Goal: Information Seeking & Learning: Check status

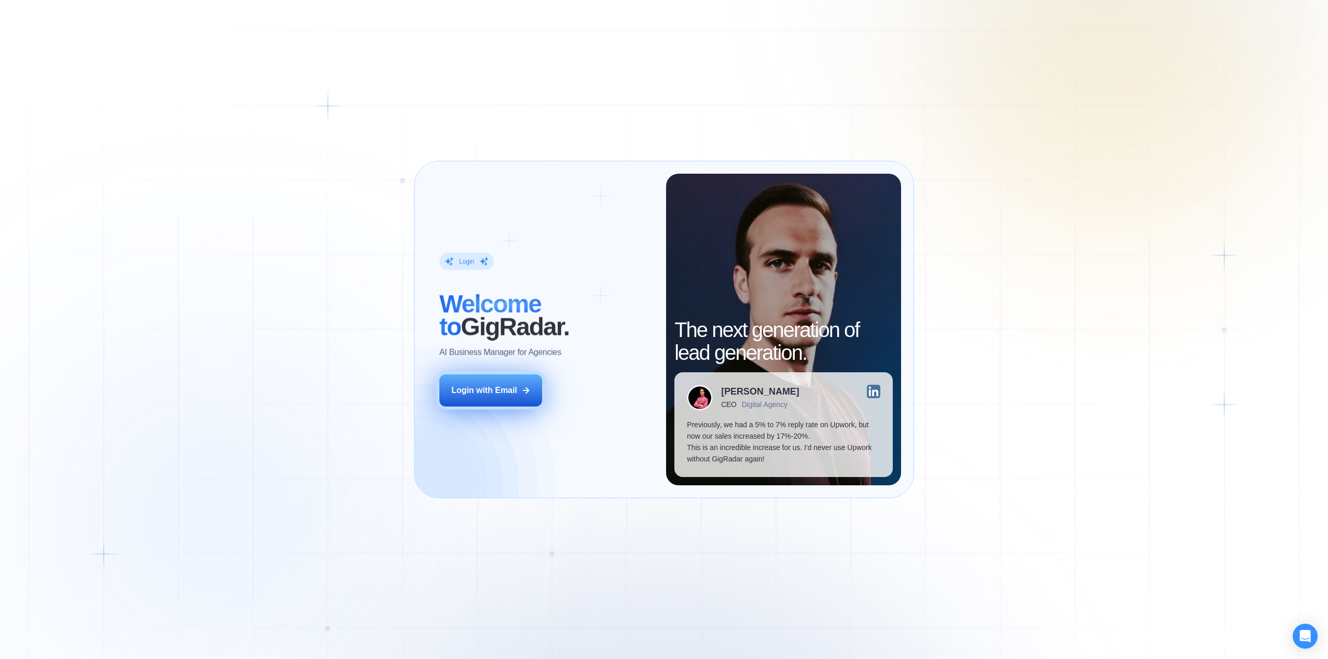
click at [517, 383] on button "Login with Email" at bounding box center [490, 390] width 103 height 32
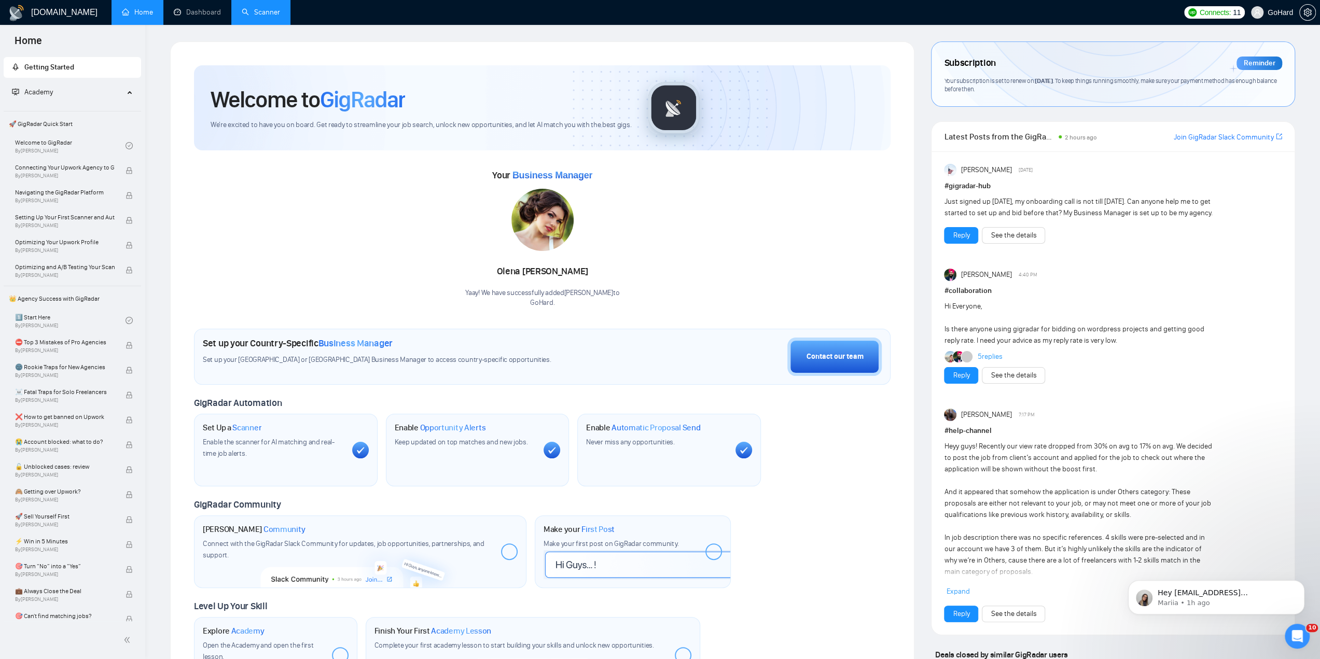
click at [260, 16] on link "Scanner" at bounding box center [261, 12] width 38 height 9
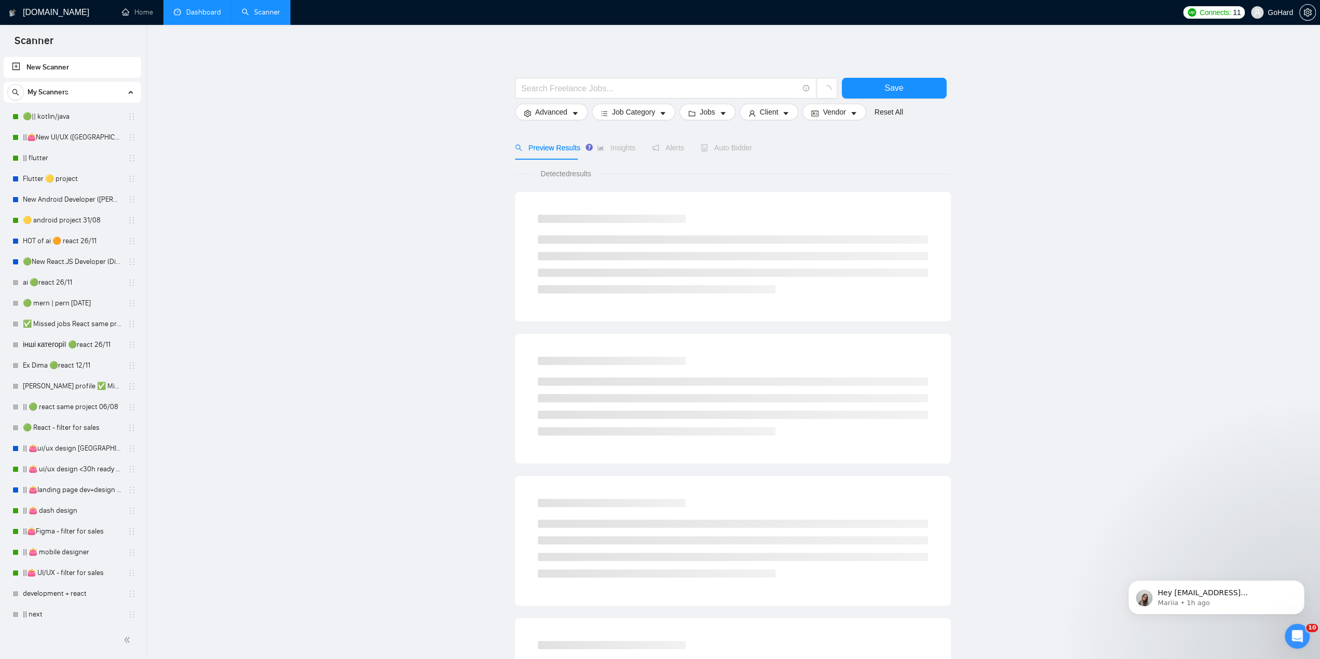
click at [198, 15] on link "Dashboard" at bounding box center [197, 12] width 47 height 9
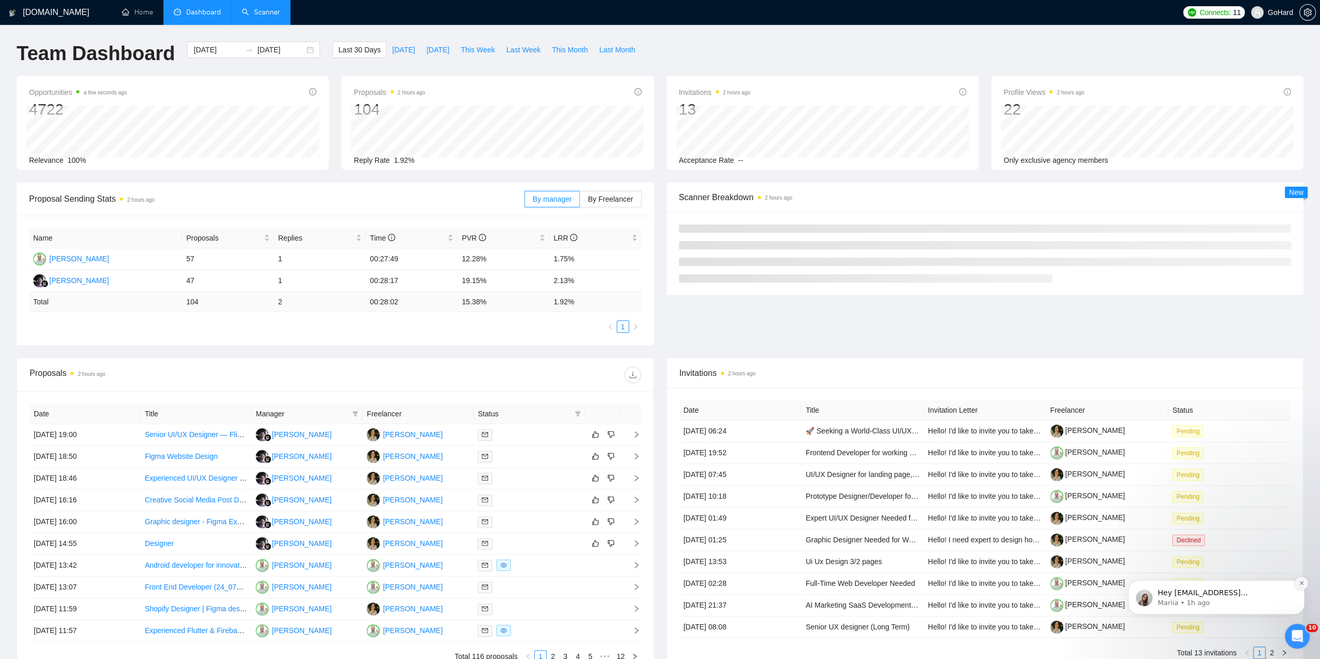
click at [1305, 586] on button "Dismiss notification" at bounding box center [1301, 583] width 13 height 13
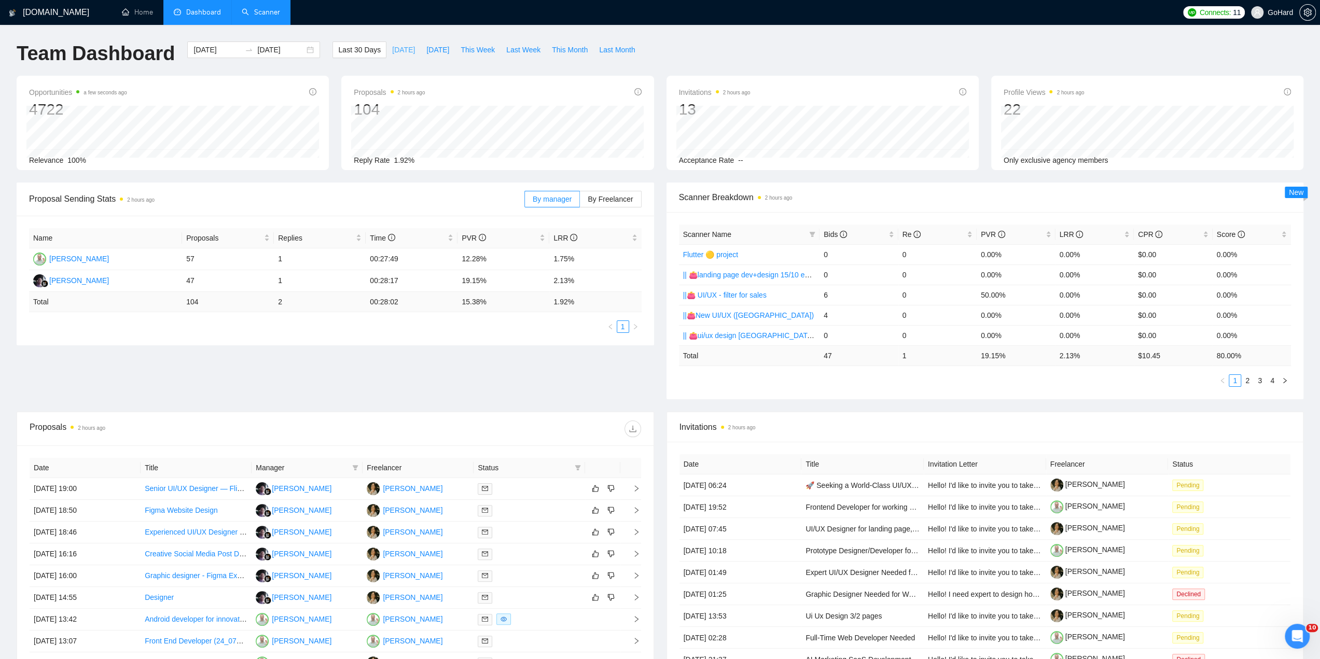
click at [394, 46] on span "Today" at bounding box center [403, 49] width 23 height 11
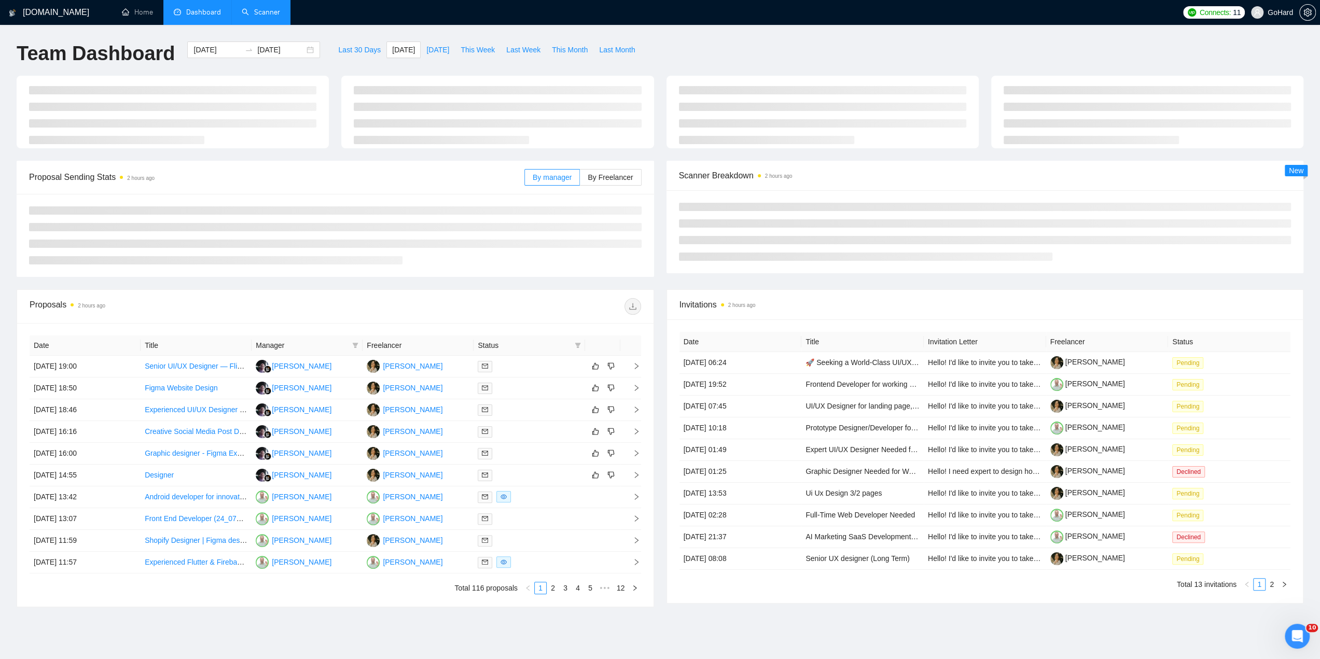
type input "2025-09-02"
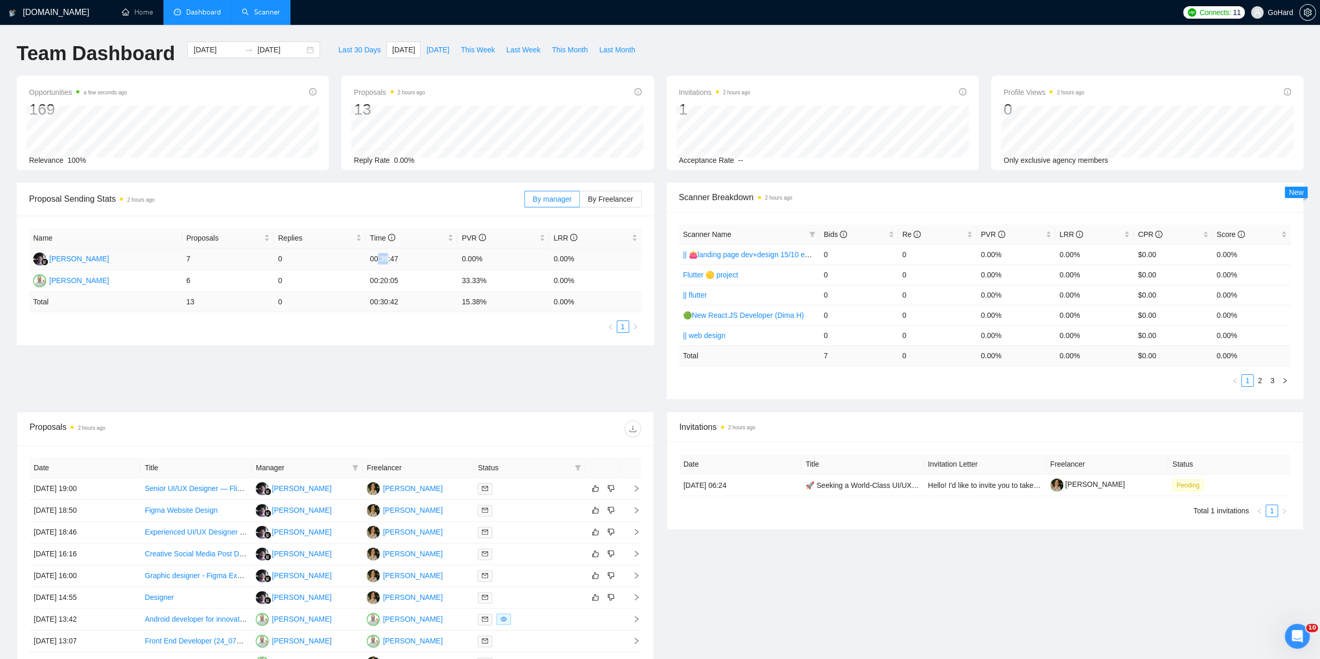
drag, startPoint x: 377, startPoint y: 259, endPoint x: 391, endPoint y: 259, distance: 14.0
click at [391, 259] on td "00:39:47" at bounding box center [412, 259] width 92 height 22
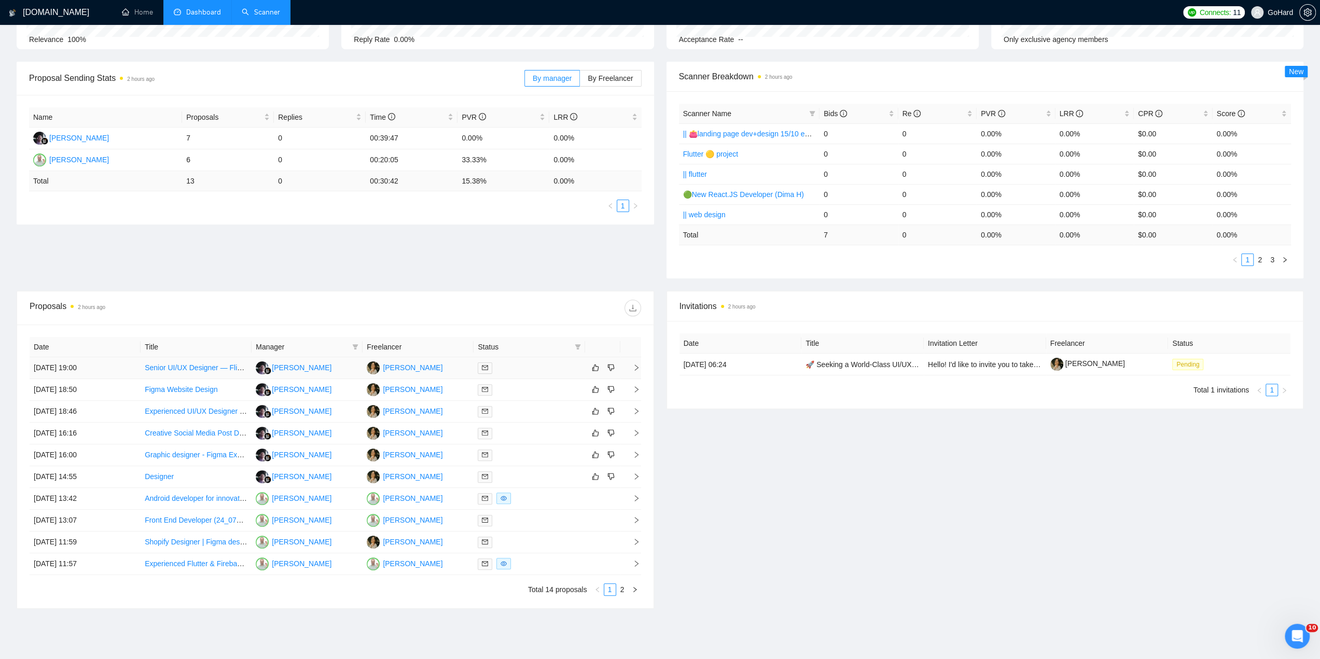
click at [519, 369] on div at bounding box center [529, 368] width 103 height 12
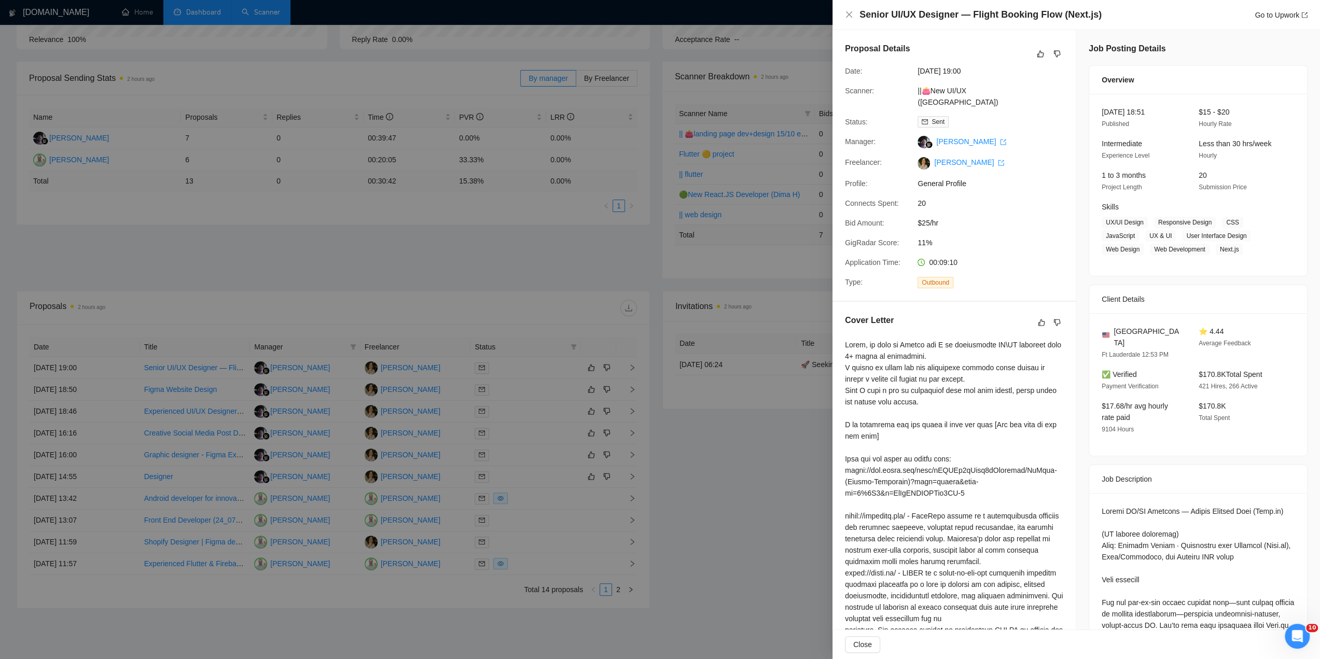
click at [519, 388] on div at bounding box center [660, 329] width 1320 height 659
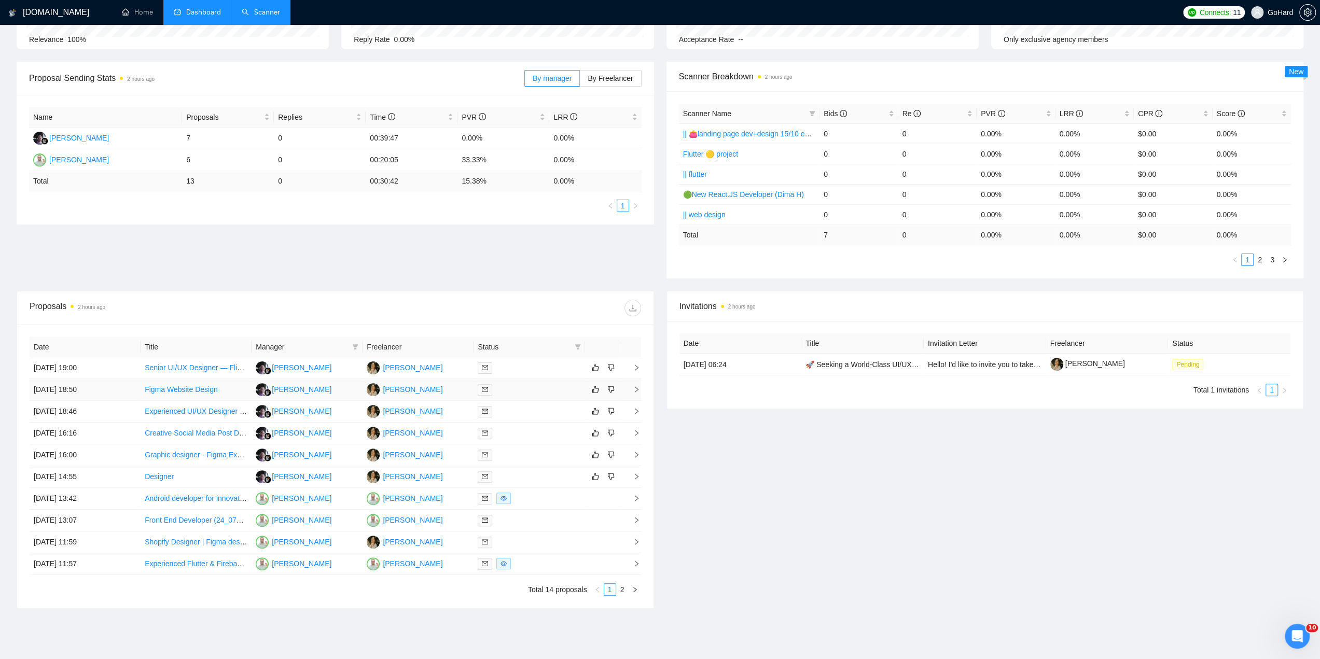
click at [519, 388] on div at bounding box center [529, 390] width 103 height 12
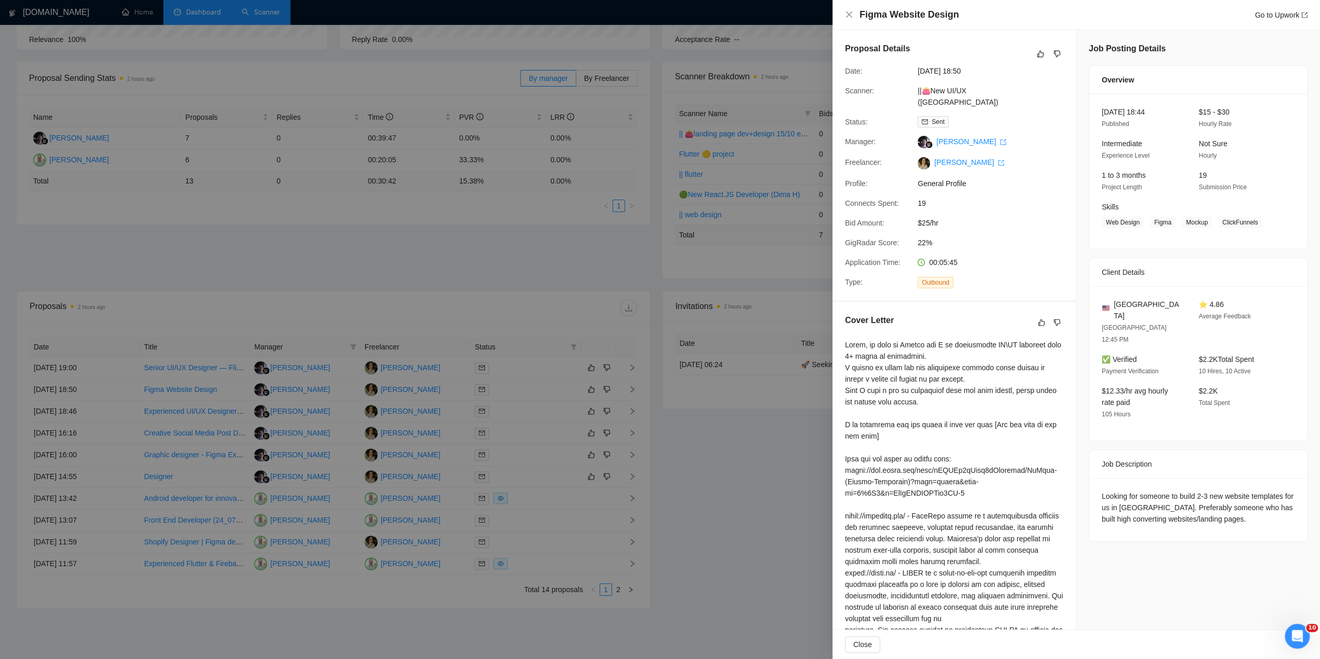
click at [519, 410] on div at bounding box center [660, 329] width 1320 height 659
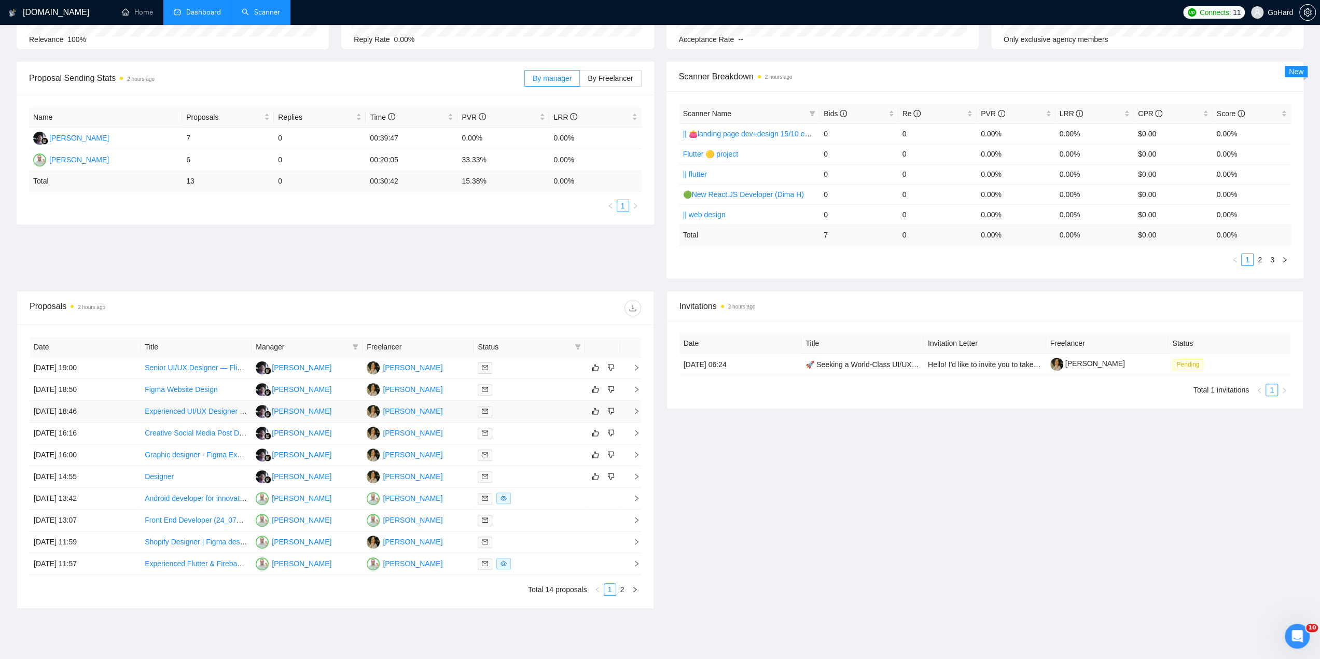
click at [519, 410] on div at bounding box center [529, 412] width 103 height 12
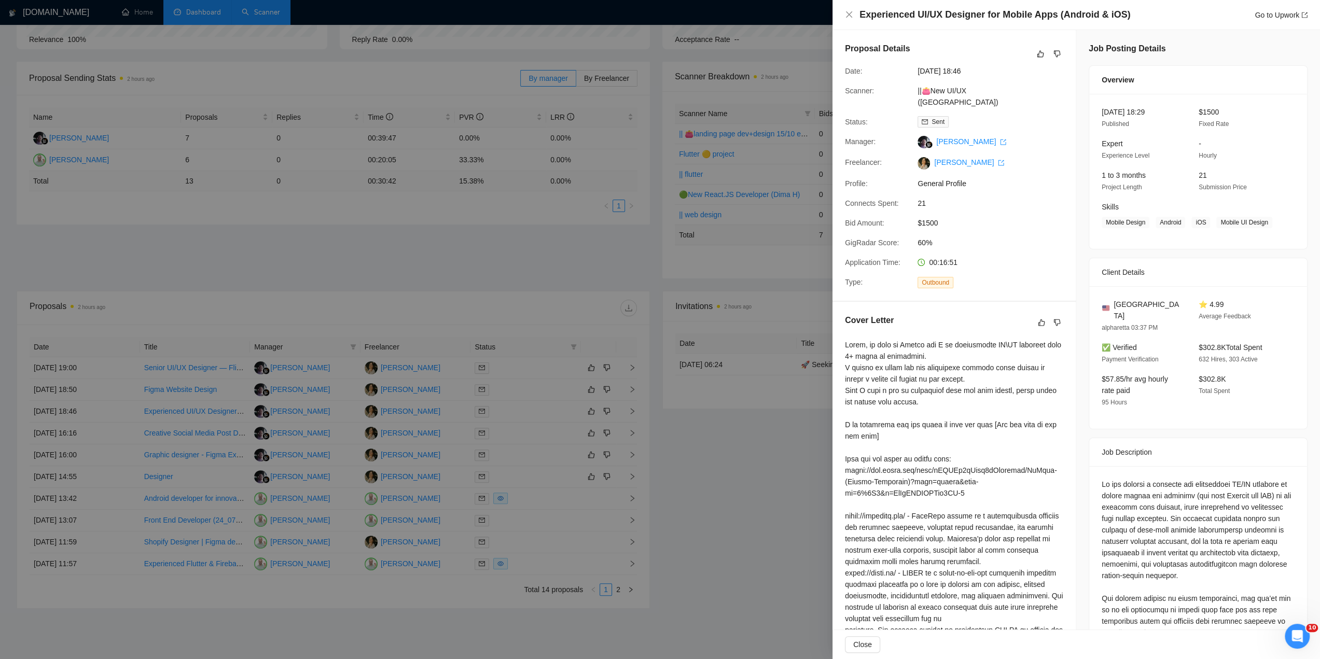
click at [517, 414] on div at bounding box center [660, 329] width 1320 height 659
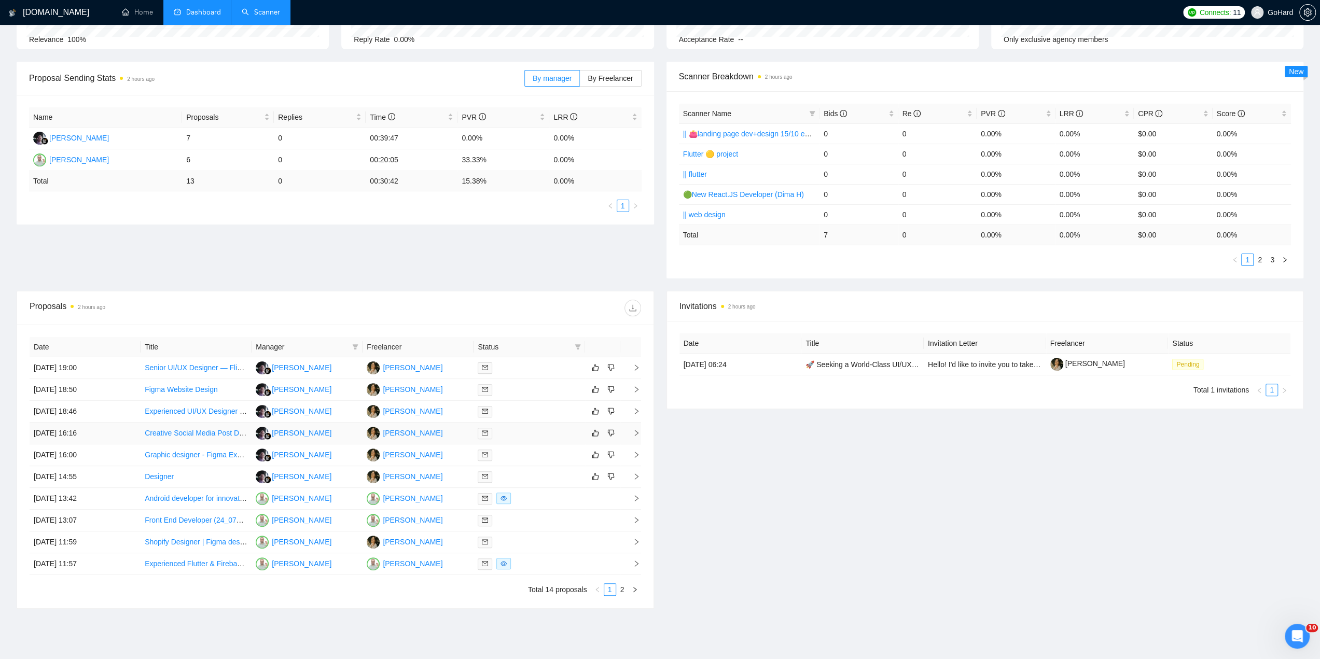
click at [512, 445] on td at bounding box center [529, 456] width 111 height 22
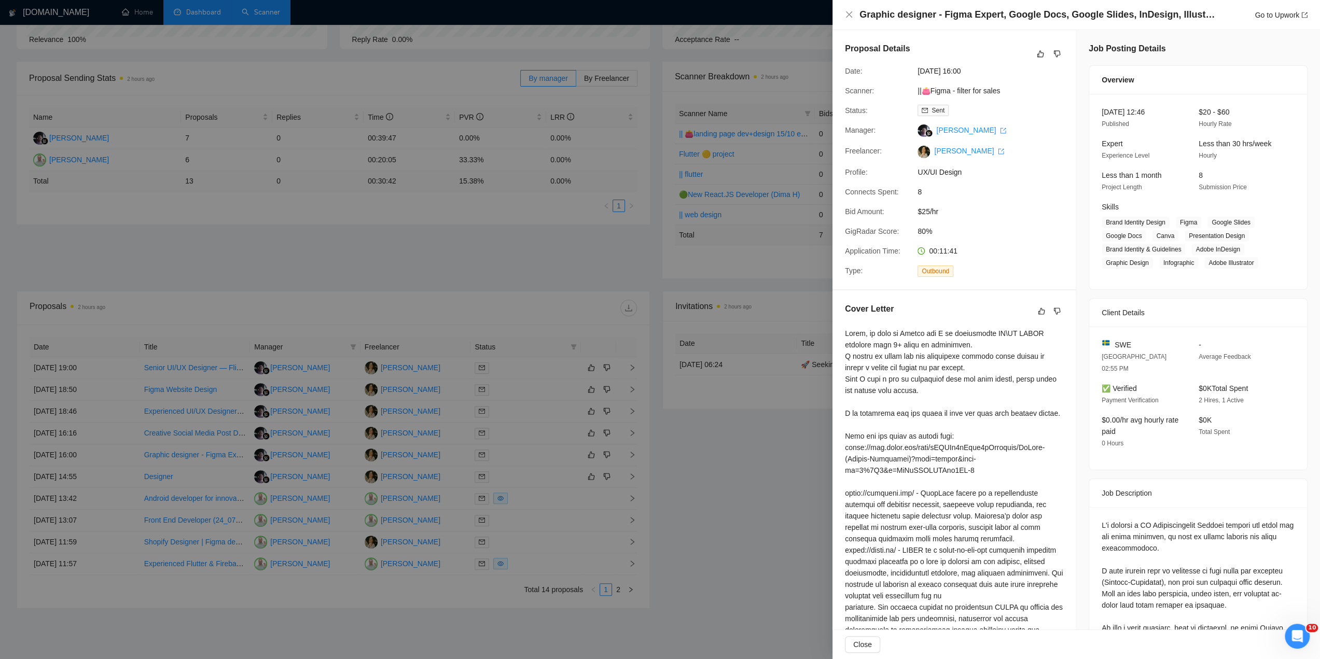
click at [514, 438] on div at bounding box center [660, 329] width 1320 height 659
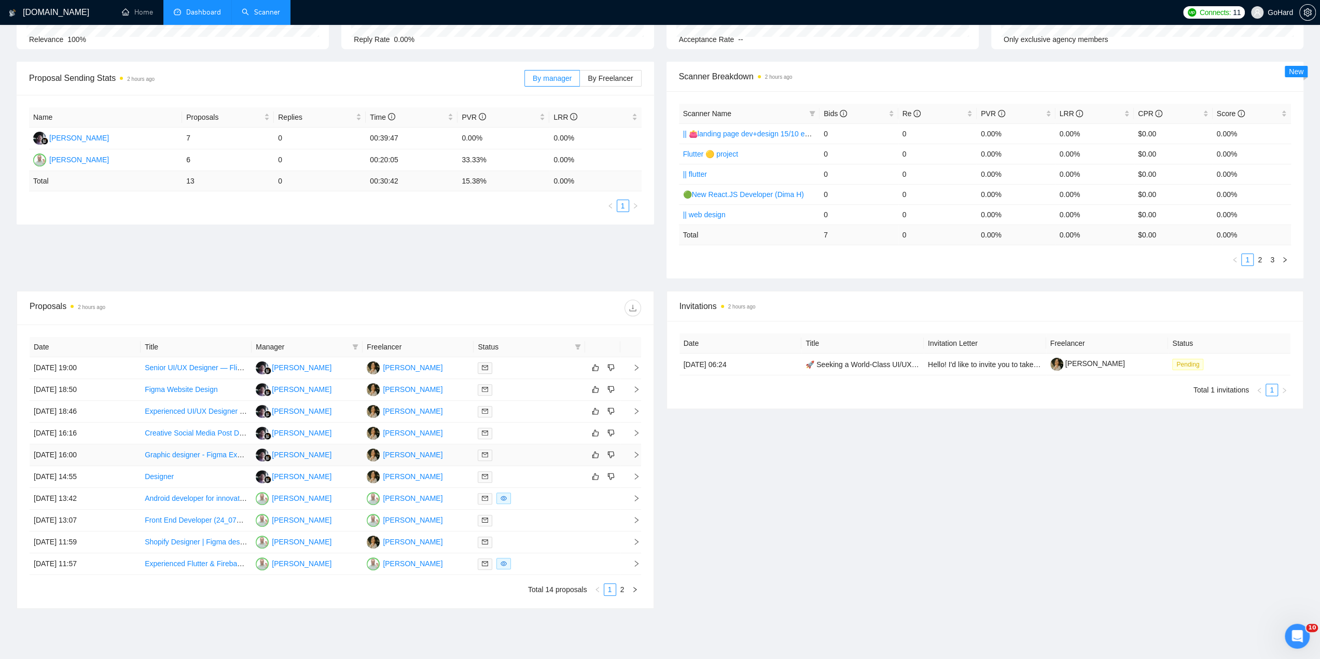
click at [517, 452] on div at bounding box center [529, 455] width 103 height 12
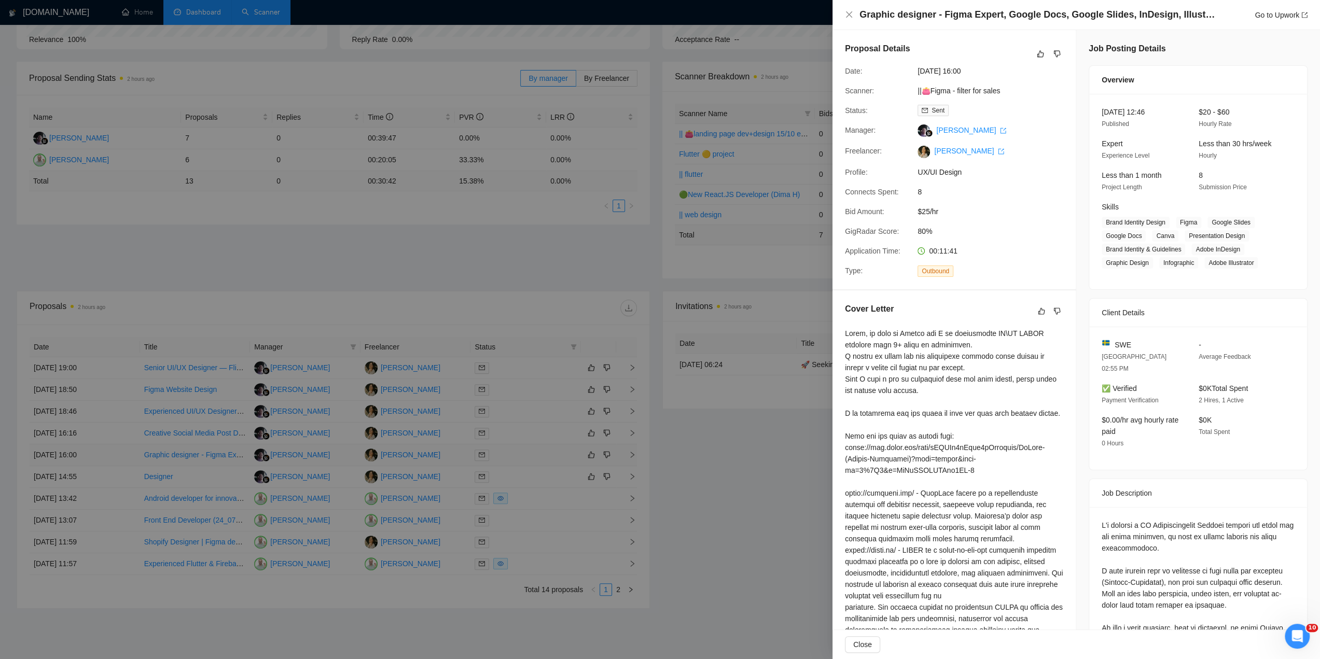
click at [517, 452] on div at bounding box center [660, 329] width 1320 height 659
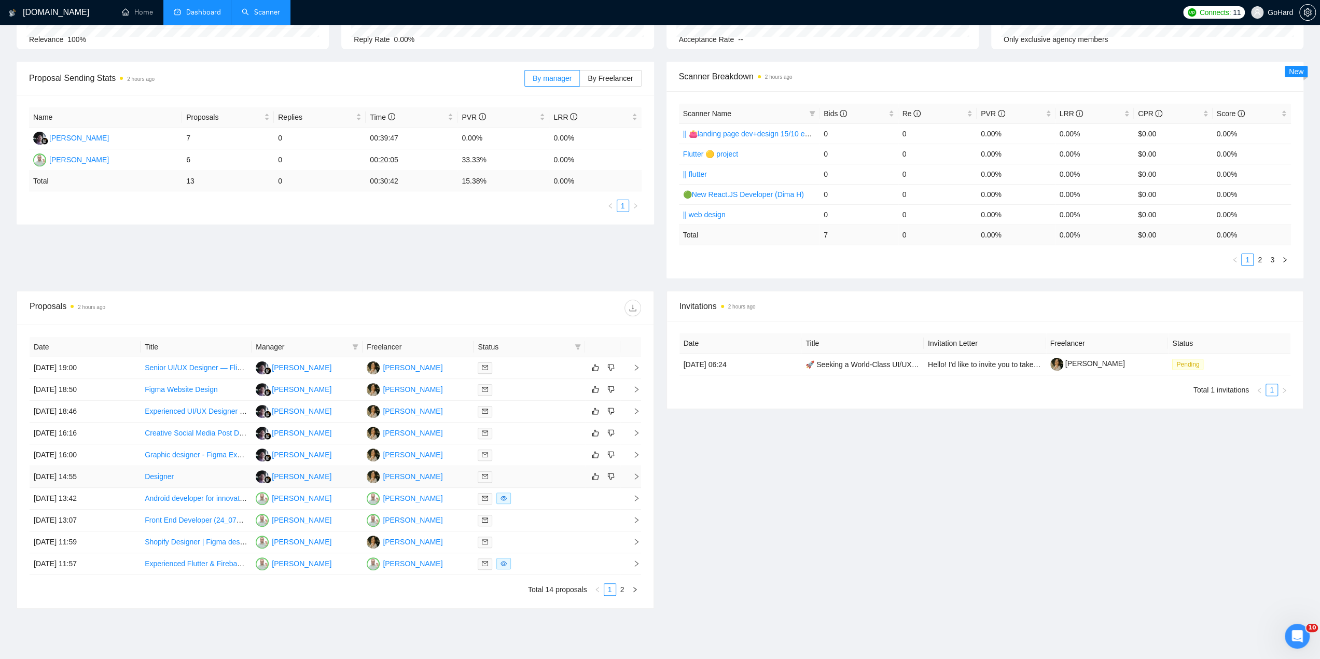
click at [517, 471] on div at bounding box center [529, 477] width 103 height 12
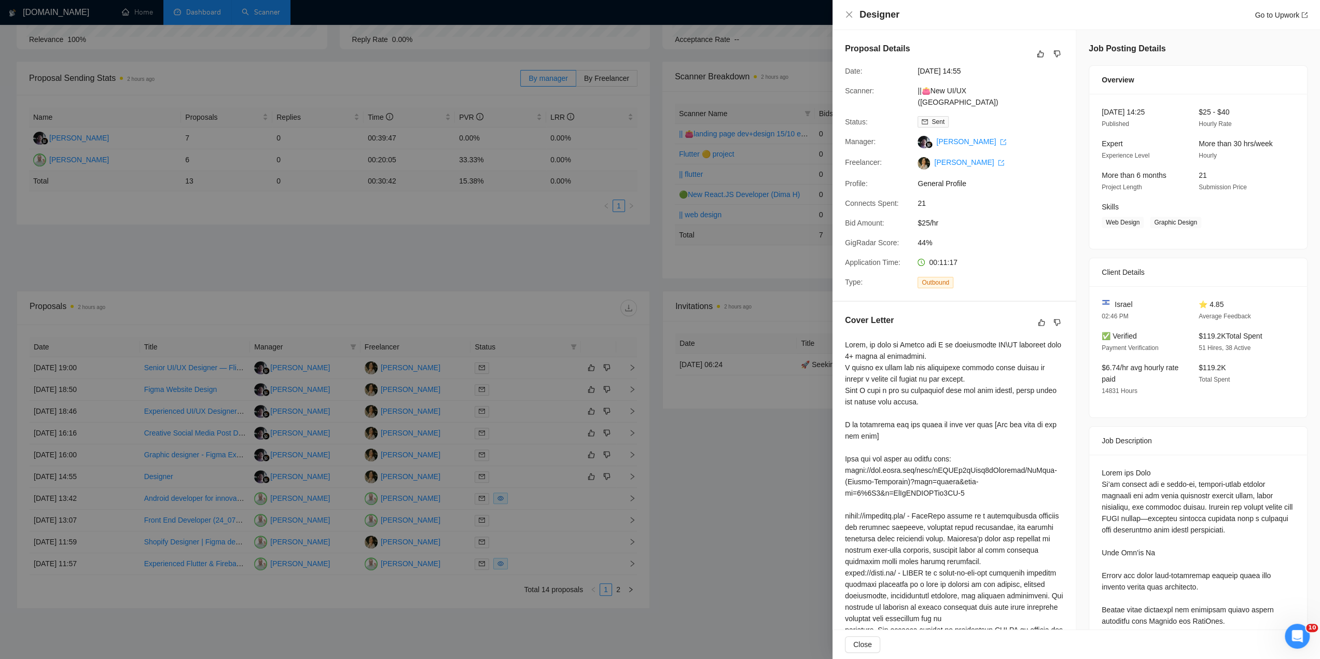
click at [527, 498] on div at bounding box center [660, 329] width 1320 height 659
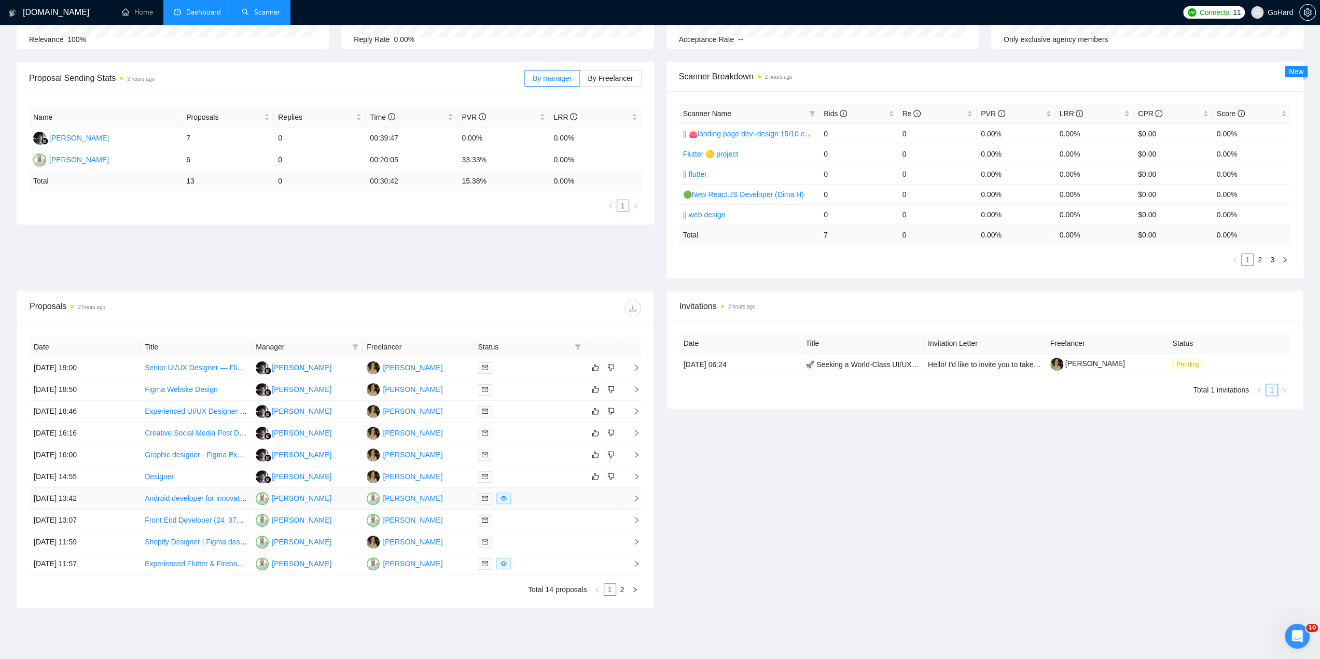
click at [527, 498] on div at bounding box center [529, 499] width 103 height 12
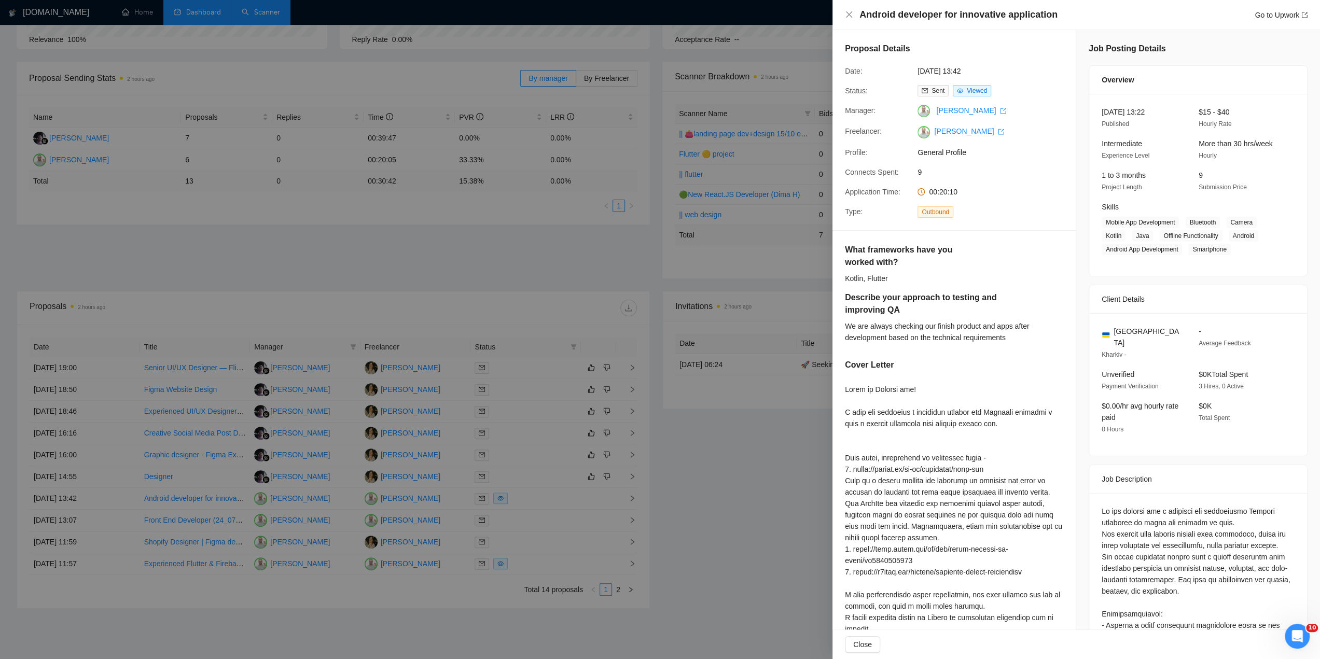
click at [527, 524] on div at bounding box center [660, 329] width 1320 height 659
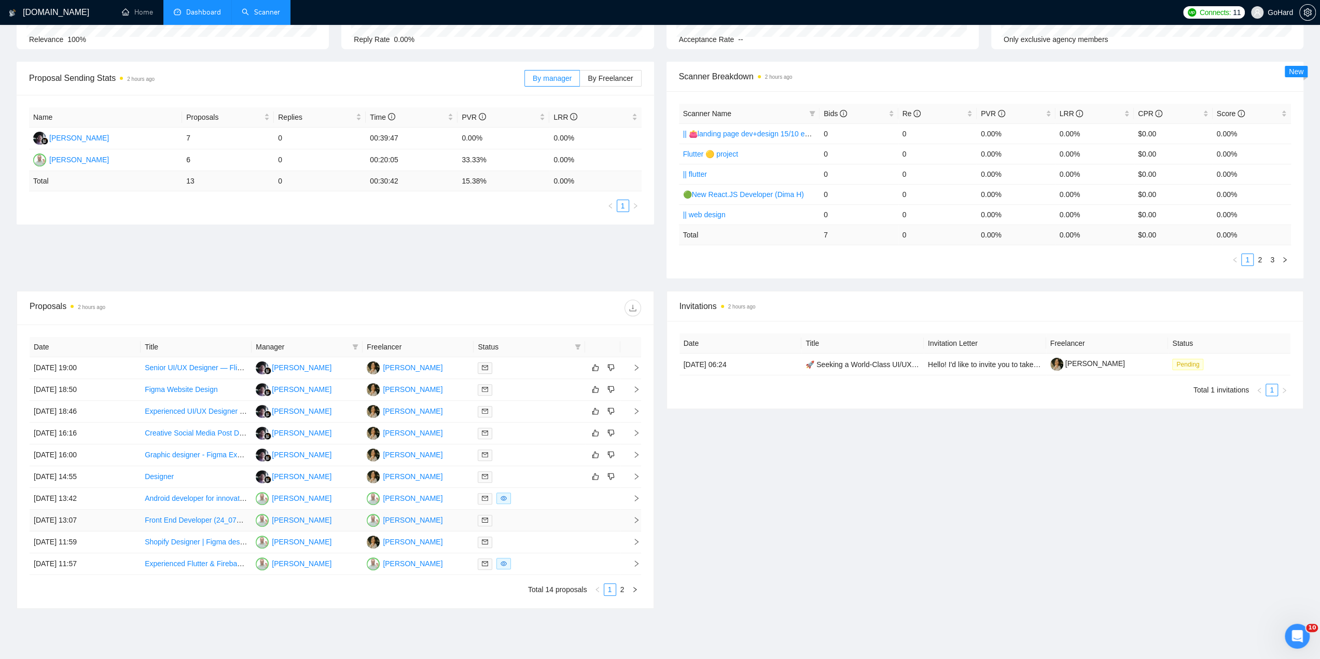
click at [525, 521] on div at bounding box center [529, 521] width 103 height 12
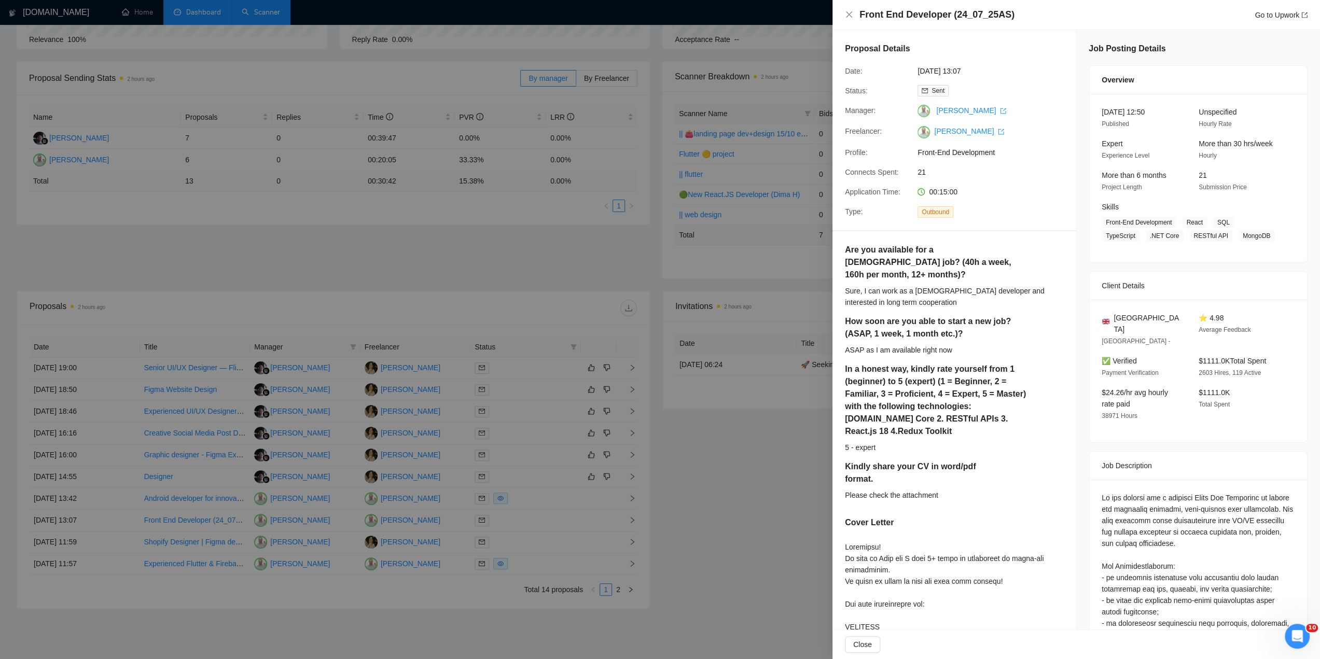
click at [525, 533] on div at bounding box center [660, 329] width 1320 height 659
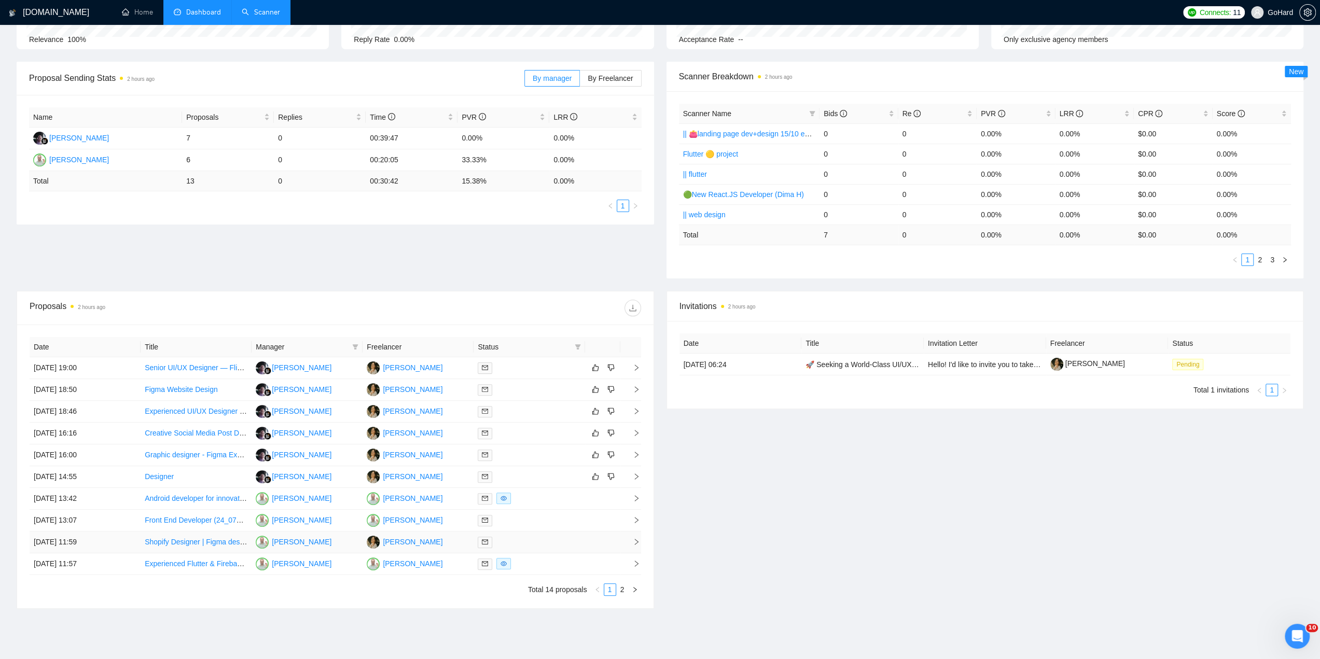
click at [525, 536] on div at bounding box center [529, 542] width 103 height 12
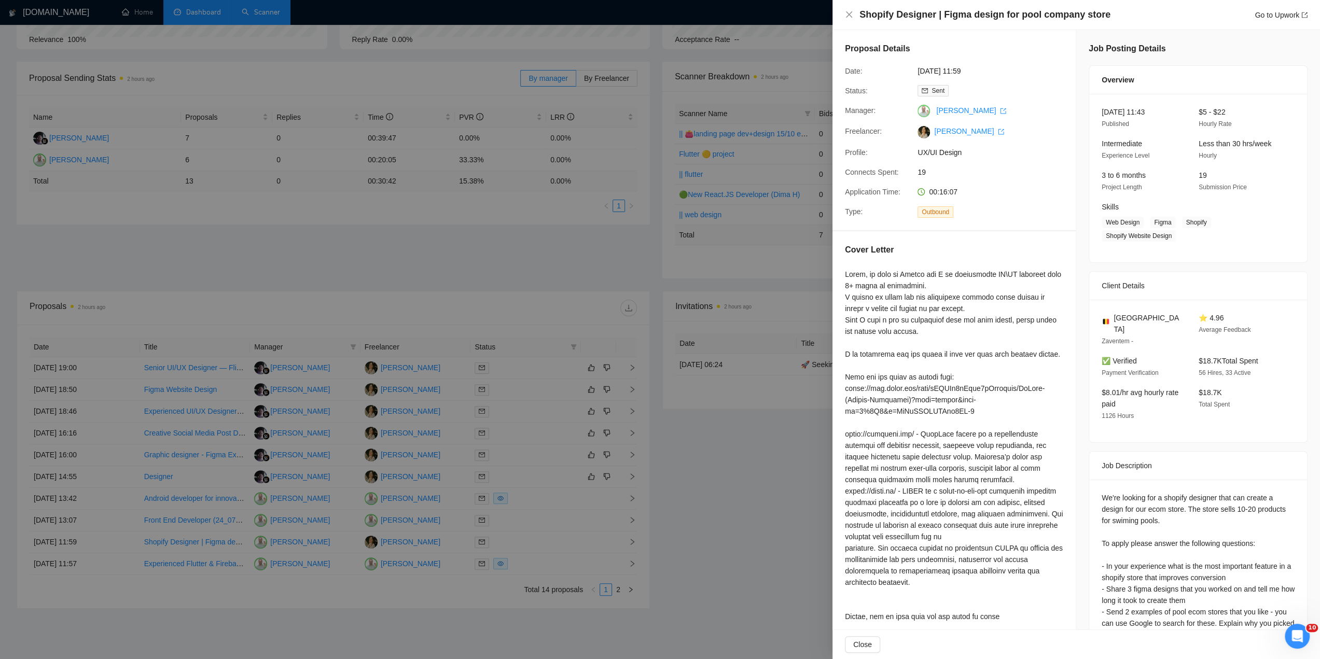
click at [528, 561] on div at bounding box center [660, 329] width 1320 height 659
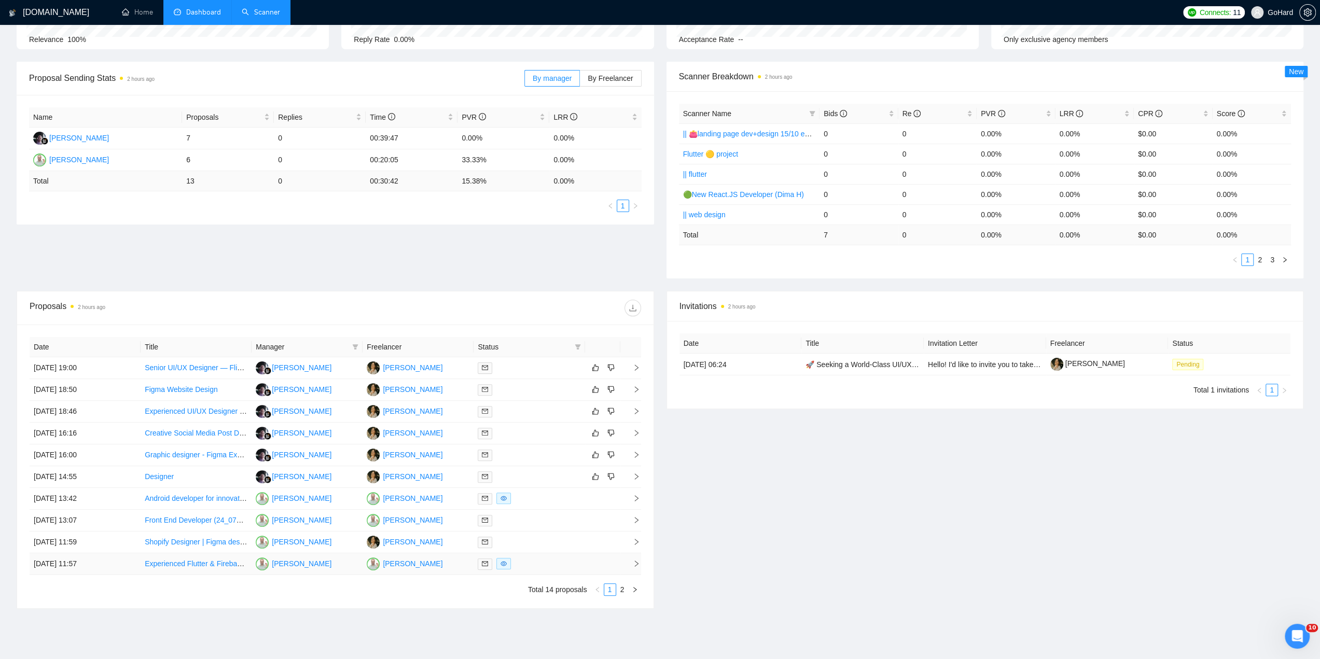
click at [533, 564] on div at bounding box center [529, 564] width 103 height 12
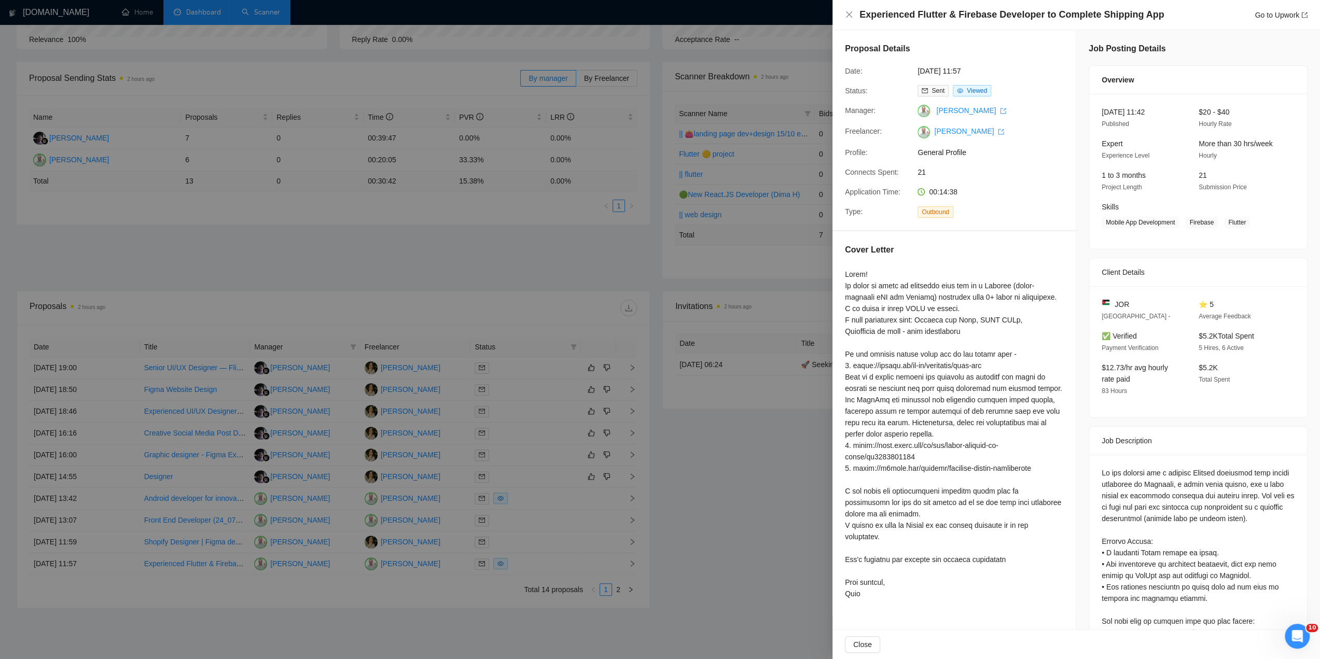
click at [405, 246] on div at bounding box center [660, 329] width 1320 height 659
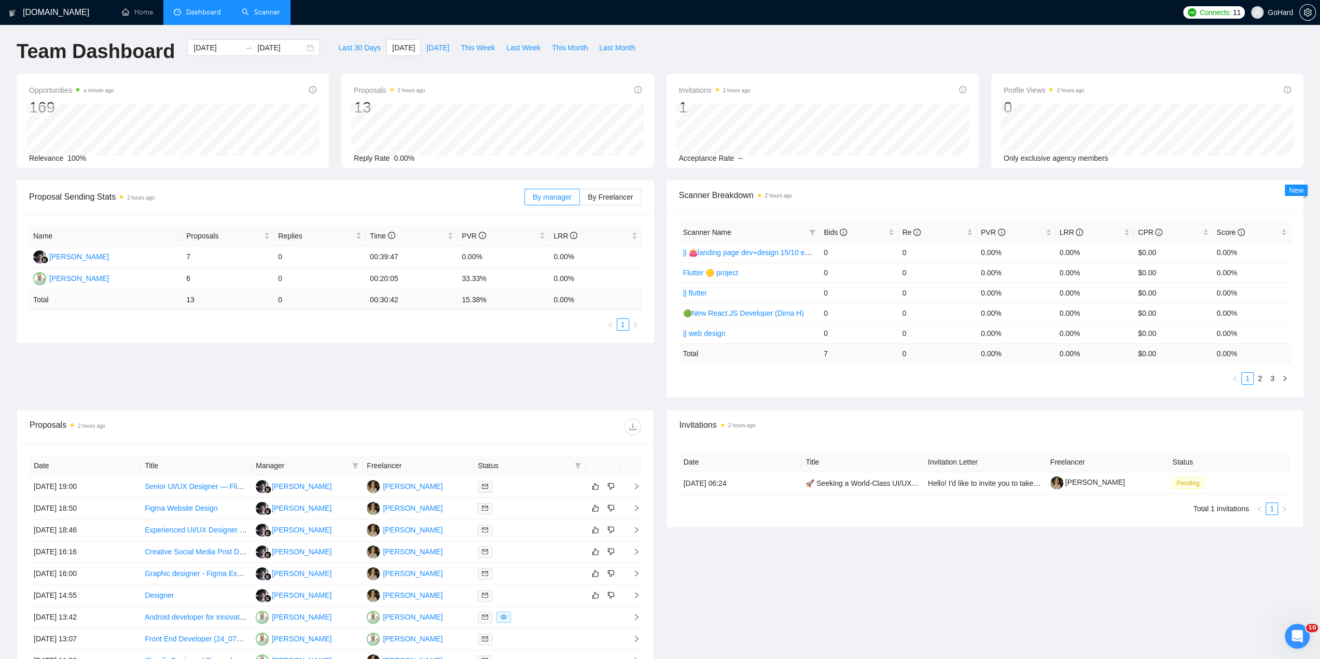
scroll to position [0, 0]
